Goal: Task Accomplishment & Management: Complete application form

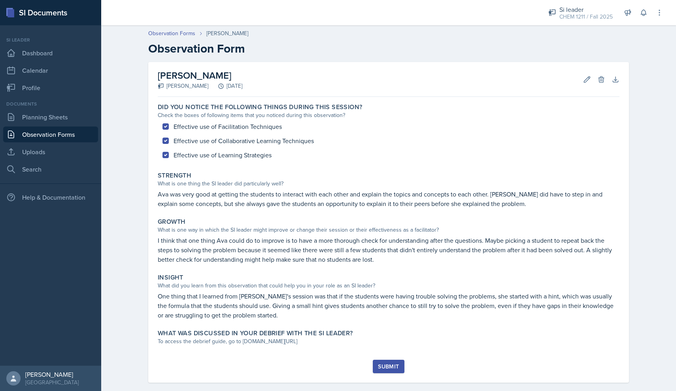
scroll to position [11, 0]
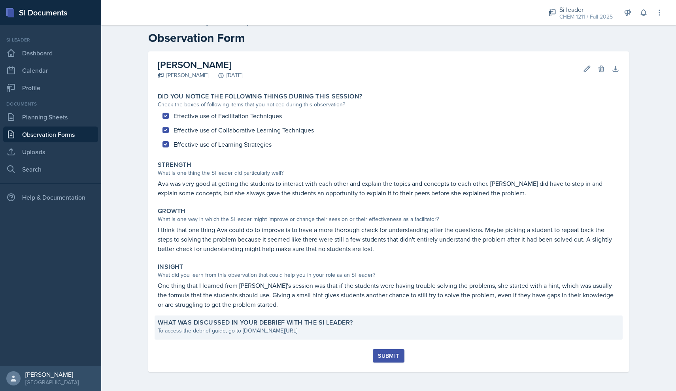
click at [275, 330] on div "To access the debrief guide, go to [DOMAIN_NAME][URL]" at bounding box center [389, 331] width 462 height 8
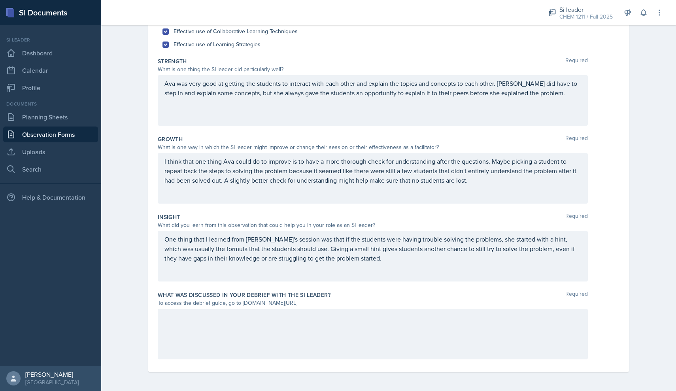
scroll to position [112, 0]
click at [275, 329] on div at bounding box center [373, 334] width 430 height 51
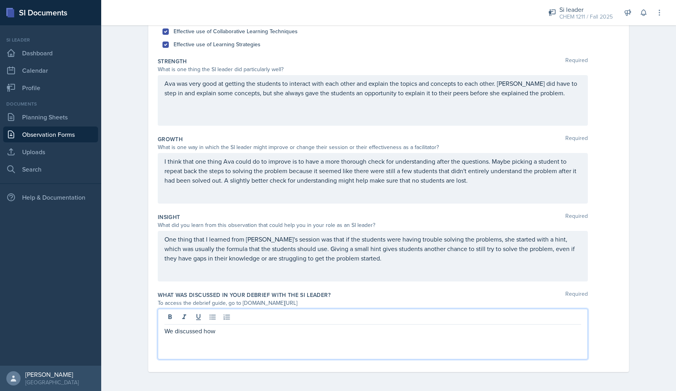
click at [328, 303] on div "To access the debrief guide, go to [DOMAIN_NAME][URL]" at bounding box center [373, 303] width 430 height 8
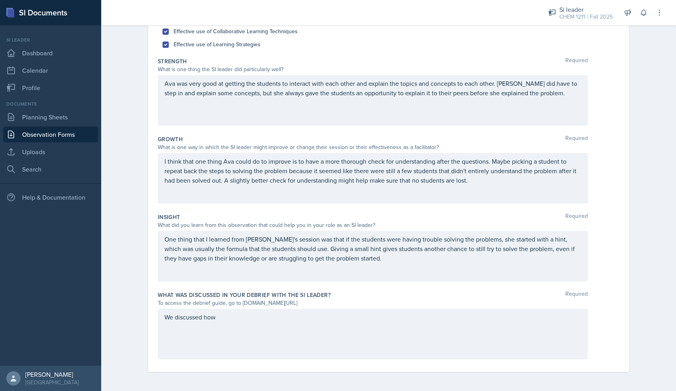
drag, startPoint x: 328, startPoint y: 303, endPoint x: 242, endPoint y: 306, distance: 85.1
click at [242, 306] on div "To access the debrief guide, go to [DOMAIN_NAME][URL]" at bounding box center [373, 303] width 430 height 8
copy div "[DOMAIN_NAME][URL]"
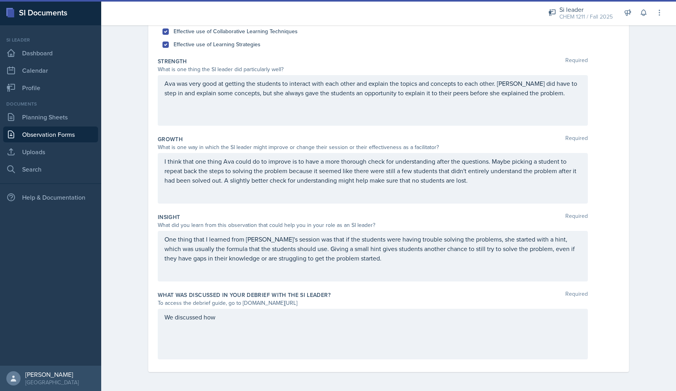
click at [293, 311] on div "We discussed how" at bounding box center [373, 334] width 430 height 51
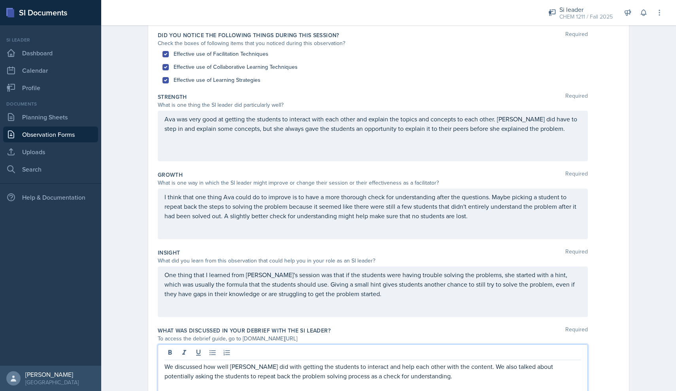
scroll to position [75, 0]
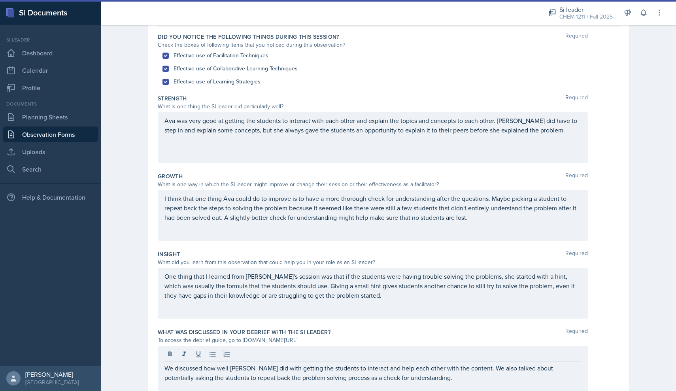
click at [549, 136] on div "Ava was very good at getting the students to interact with each other and expla…" at bounding box center [373, 137] width 430 height 51
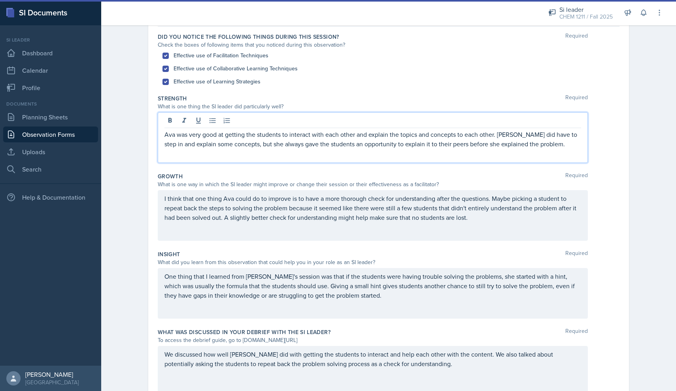
click at [542, 142] on p "Ava was very good at getting the students to interact with each other and expla…" at bounding box center [373, 139] width 417 height 19
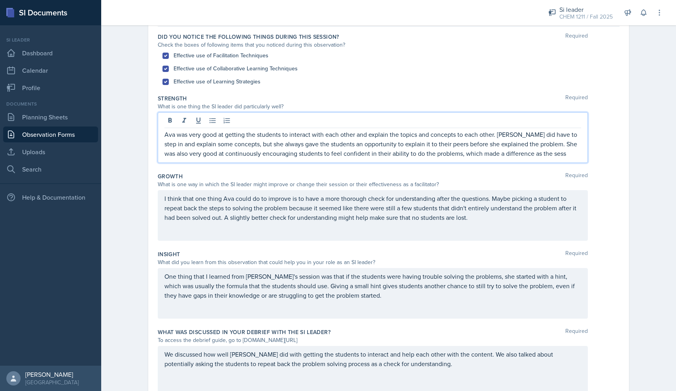
drag, startPoint x: 542, startPoint y: 143, endPoint x: 521, endPoint y: 151, distance: 23.4
click at [521, 151] on p "Ava was very good at getting the students to interact with each other and expla…" at bounding box center [373, 144] width 417 height 28
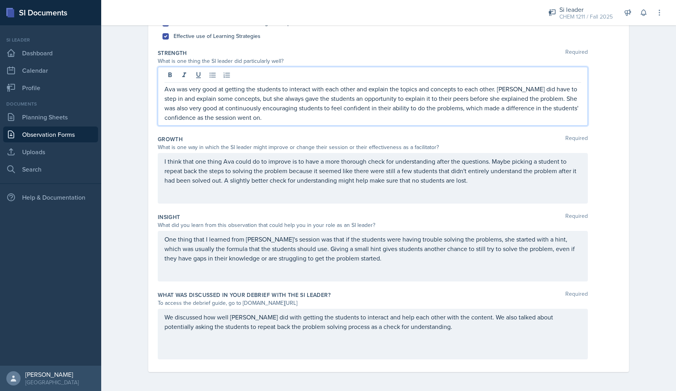
scroll to position [120, 0]
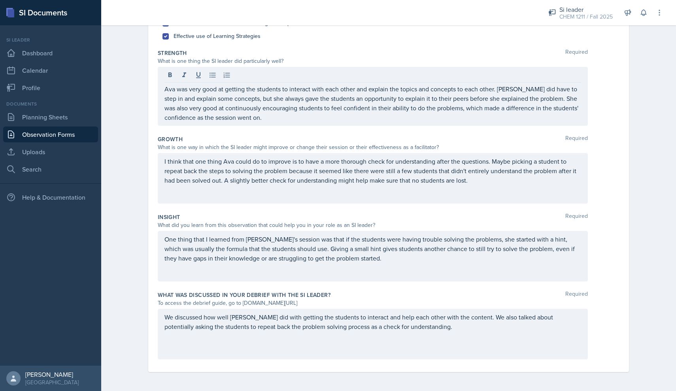
click at [414, 334] on div "We discussed how well [PERSON_NAME] did with getting the students to interact a…" at bounding box center [373, 334] width 430 height 51
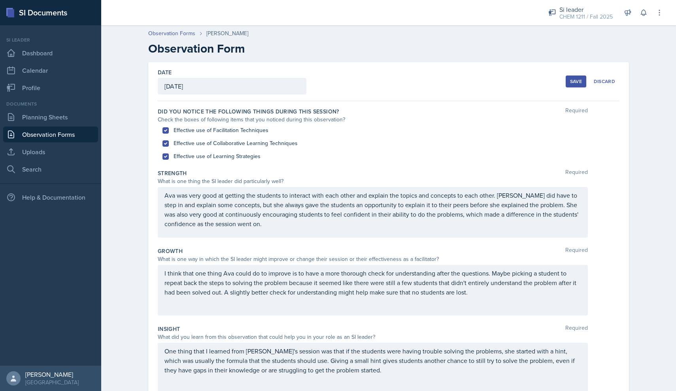
scroll to position [0, 0]
click at [577, 81] on div "Save" at bounding box center [576, 81] width 12 height 6
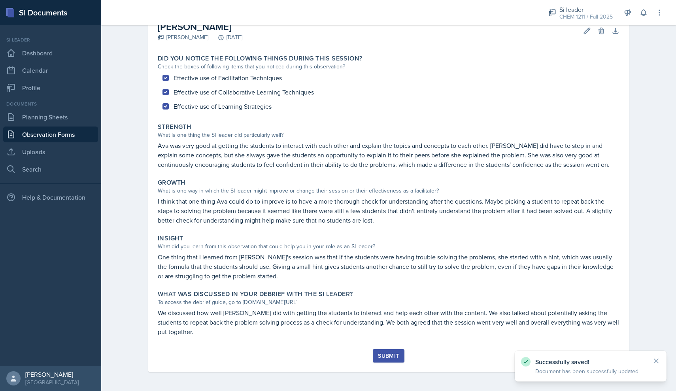
scroll to position [49, 0]
click at [390, 347] on div "Did you notice the following things during this session? Check the boxes of fol…" at bounding box center [389, 200] width 462 height 298
click at [389, 354] on div "Submit" at bounding box center [388, 356] width 21 height 6
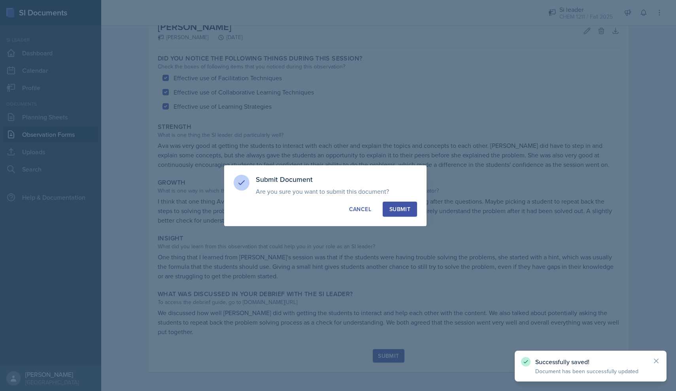
click at [405, 208] on div "Submit" at bounding box center [400, 209] width 21 height 8
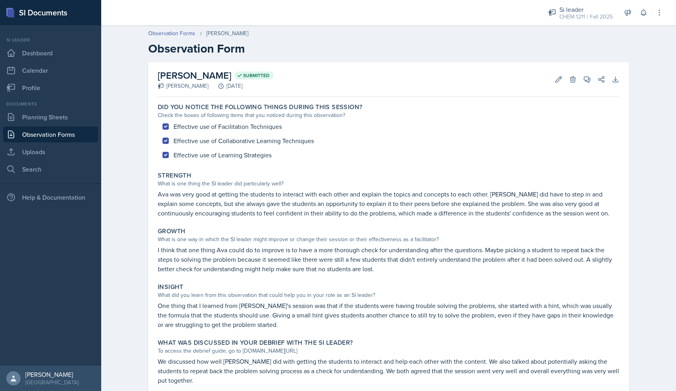
scroll to position [0, 0]
